Goal: Download file/media

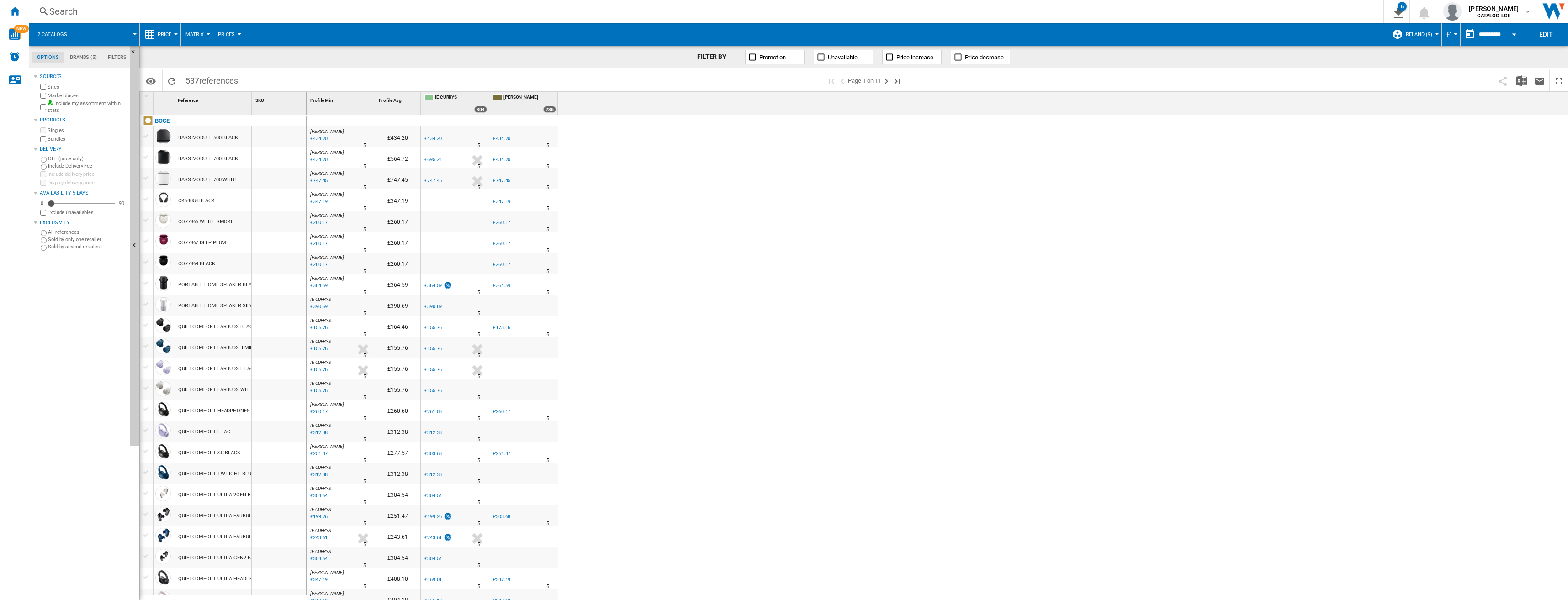
click at [1453, 34] on div "Currency" at bounding box center [1455, 34] width 4 height 2
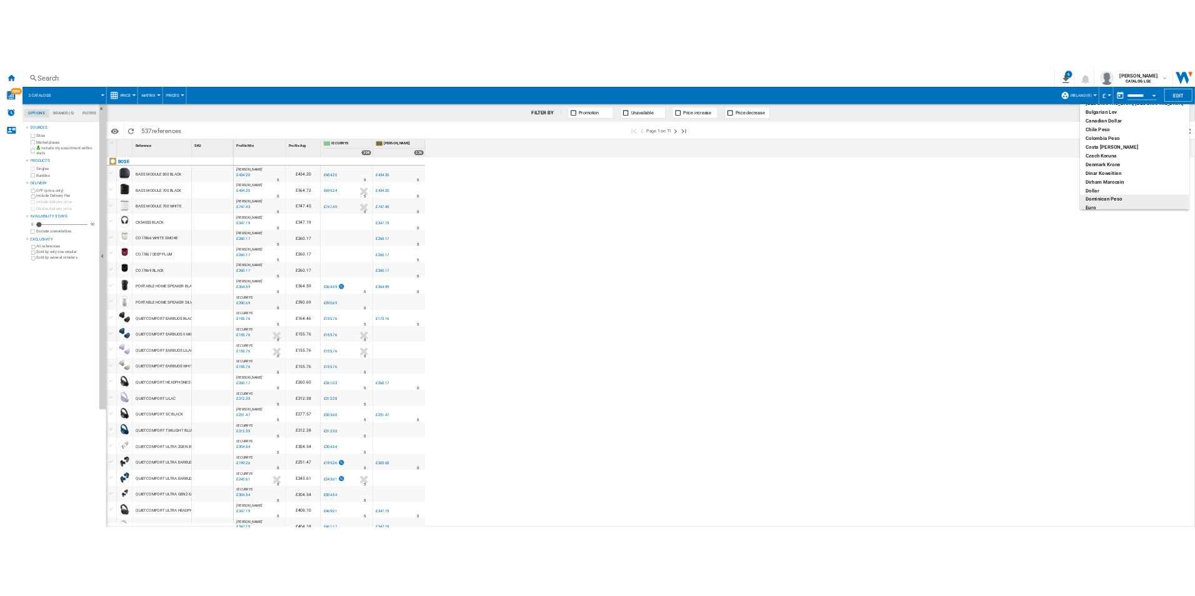
scroll to position [68, 0]
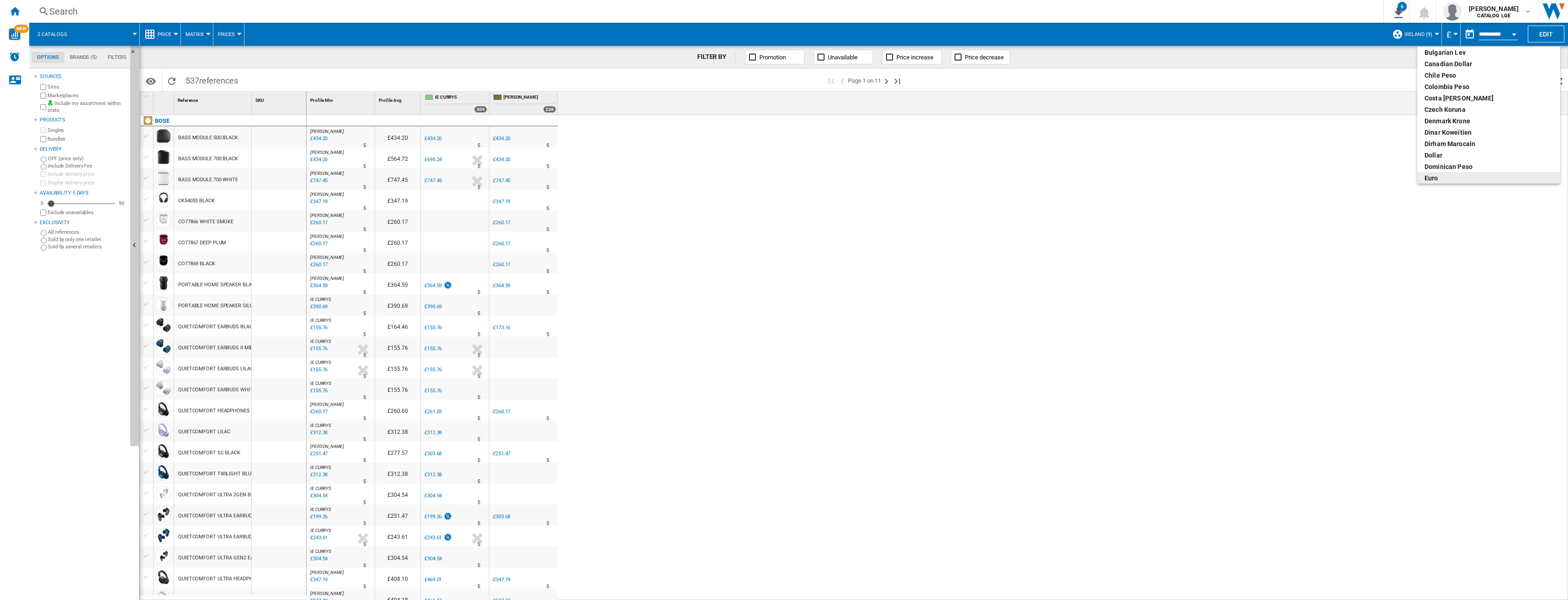
click at [1442, 178] on div "euro" at bounding box center [1489, 178] width 129 height 10
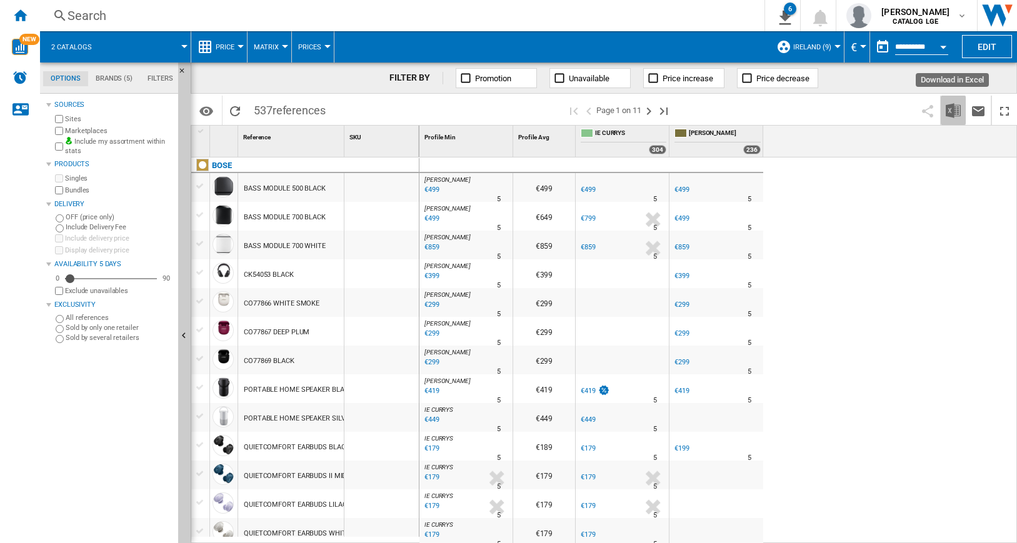
click at [946, 109] on button "Download in Excel" at bounding box center [953, 110] width 25 height 29
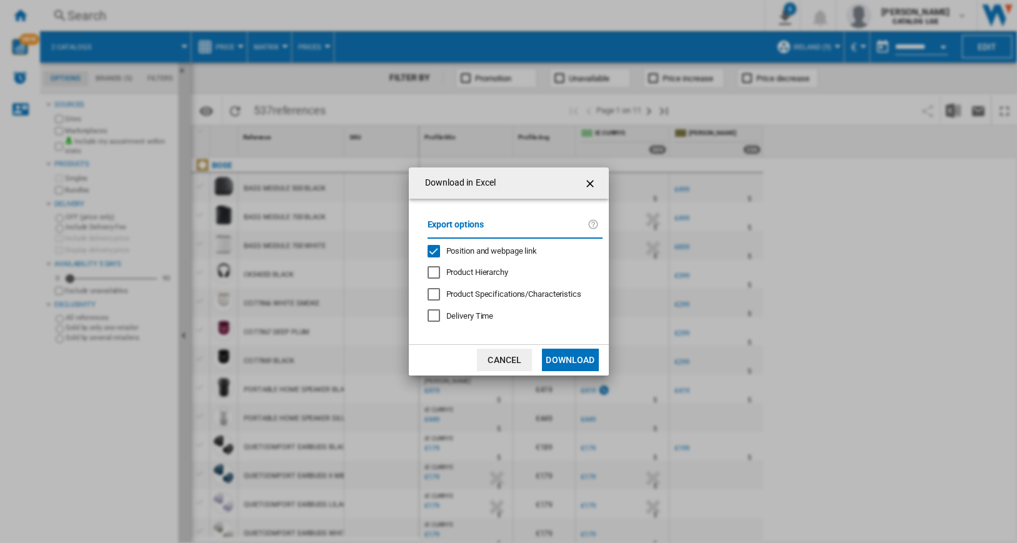
click at [433, 249] on div "Position and webpage link" at bounding box center [434, 251] width 13 height 13
click at [566, 360] on button "Download" at bounding box center [570, 360] width 56 height 23
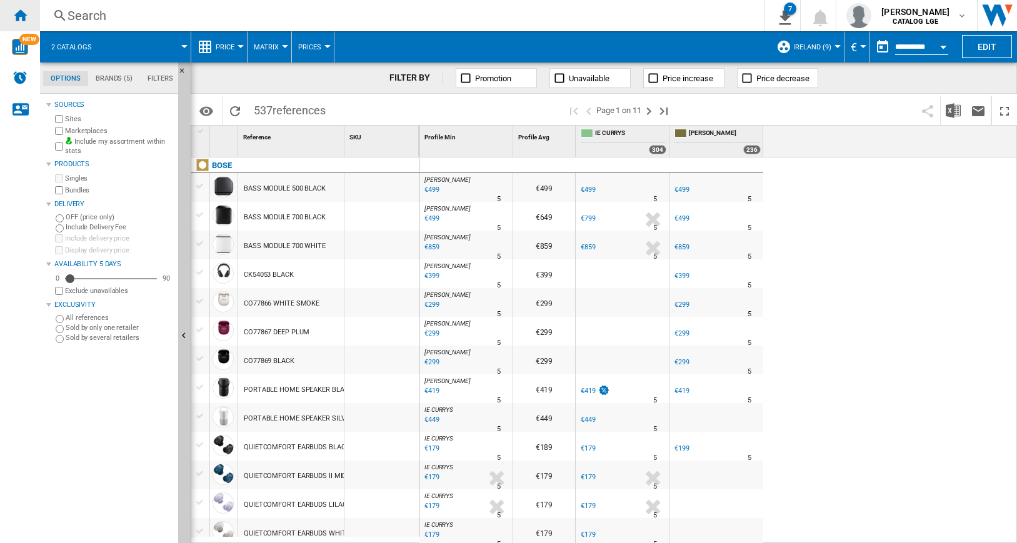
click at [29, 17] on div "Home" at bounding box center [20, 15] width 40 height 31
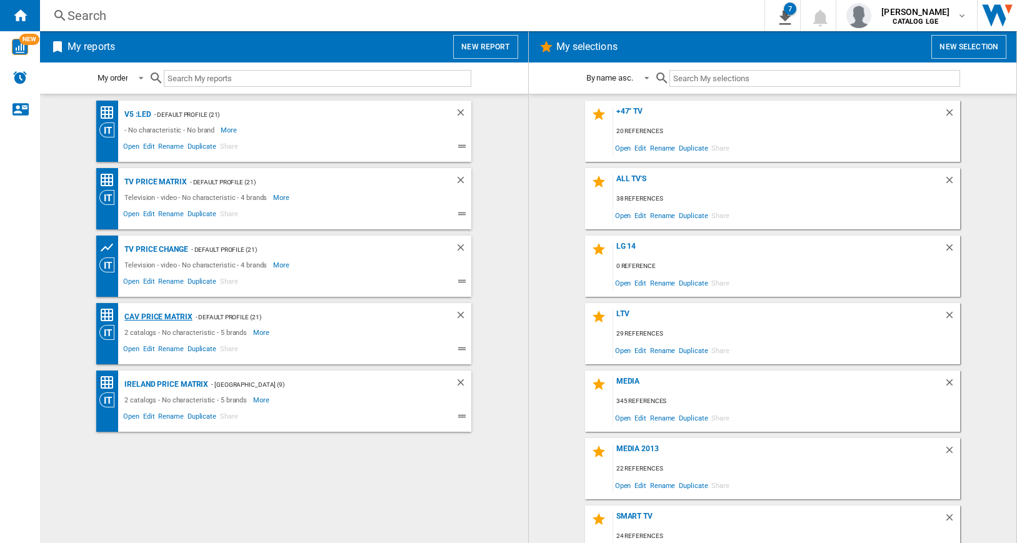
click at [158, 315] on div "CAV price matrix" at bounding box center [156, 317] width 71 height 16
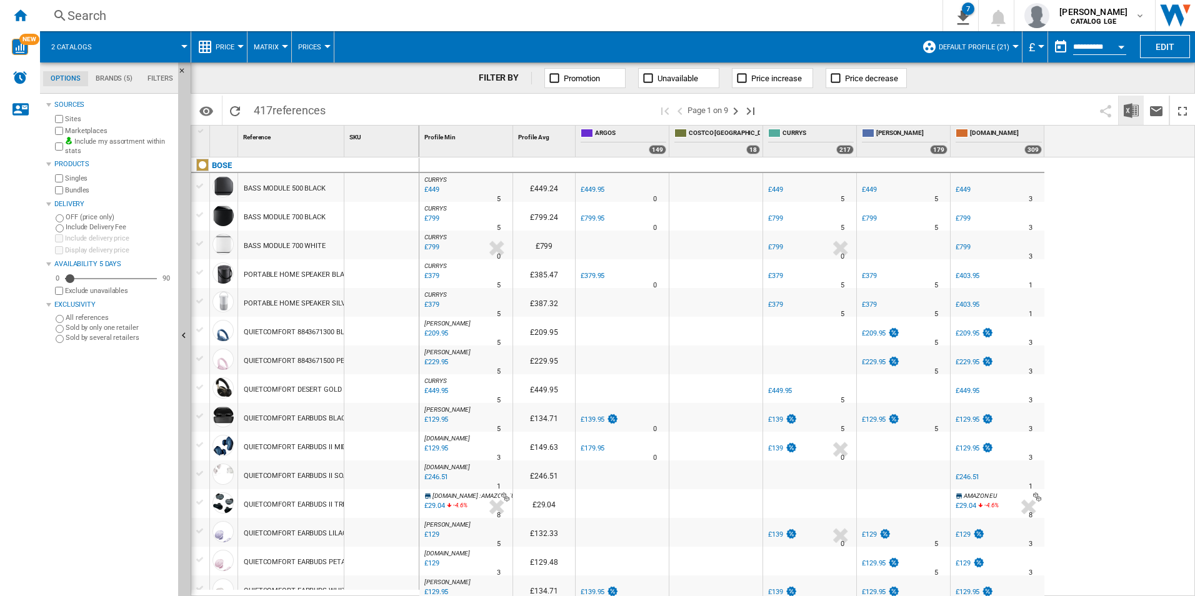
click at [1128, 109] on img "Download in Excel" at bounding box center [1131, 110] width 15 height 15
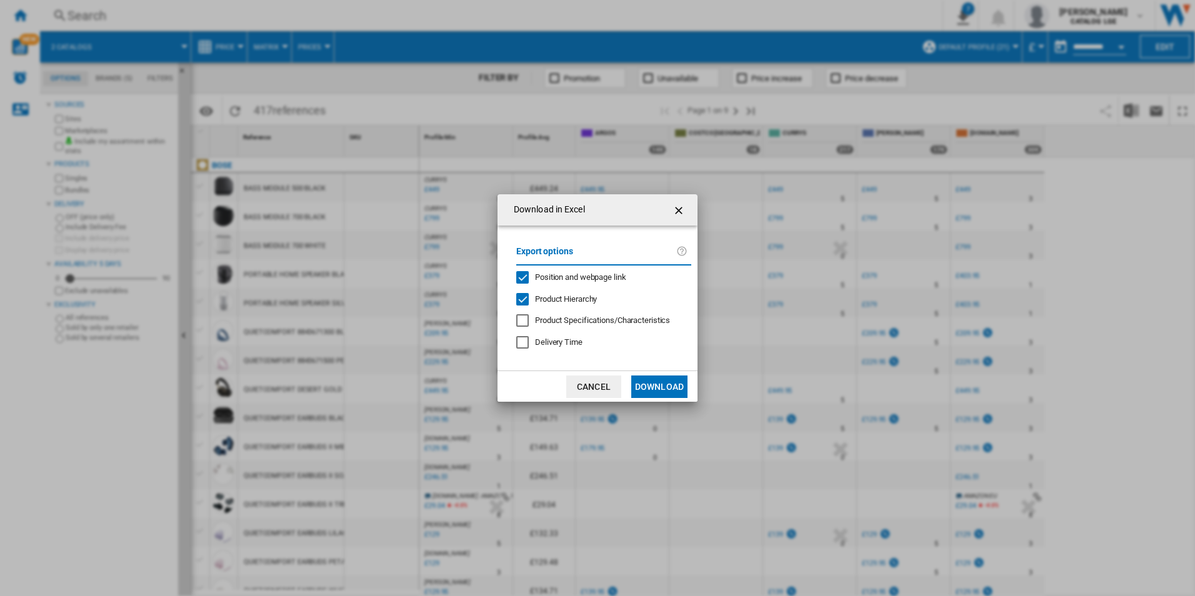
click at [524, 275] on div "Position and webpage link" at bounding box center [522, 277] width 13 height 13
click at [523, 300] on div "Product Hierarchy" at bounding box center [522, 299] width 13 height 13
click at [661, 386] on button "Download" at bounding box center [659, 387] width 56 height 23
